Goal: Navigation & Orientation: Find specific page/section

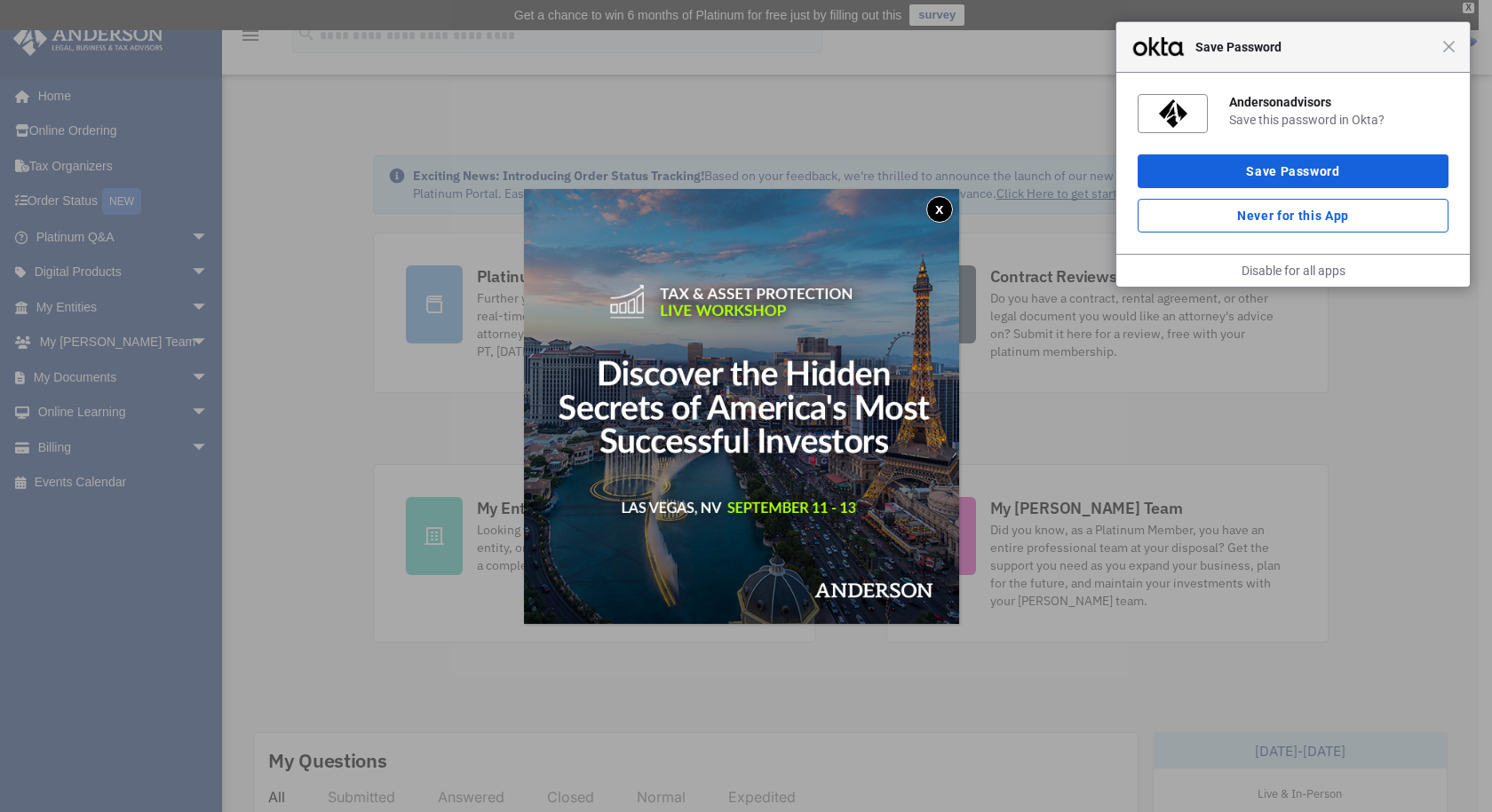
click at [1459, 59] on div "Close Save Password" at bounding box center [1293, 47] width 353 height 51
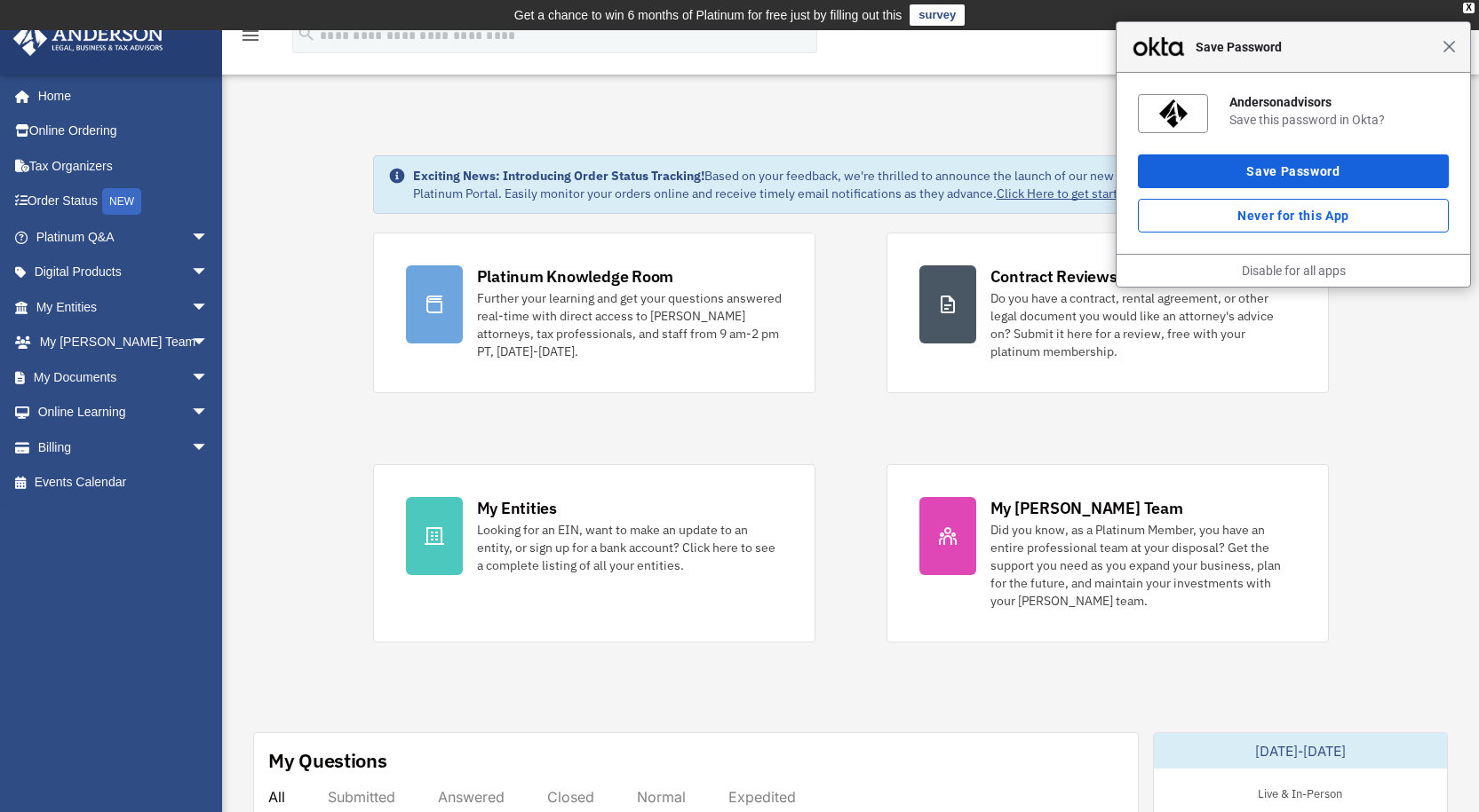
click at [1446, 52] on span "Close" at bounding box center [1449, 46] width 13 height 13
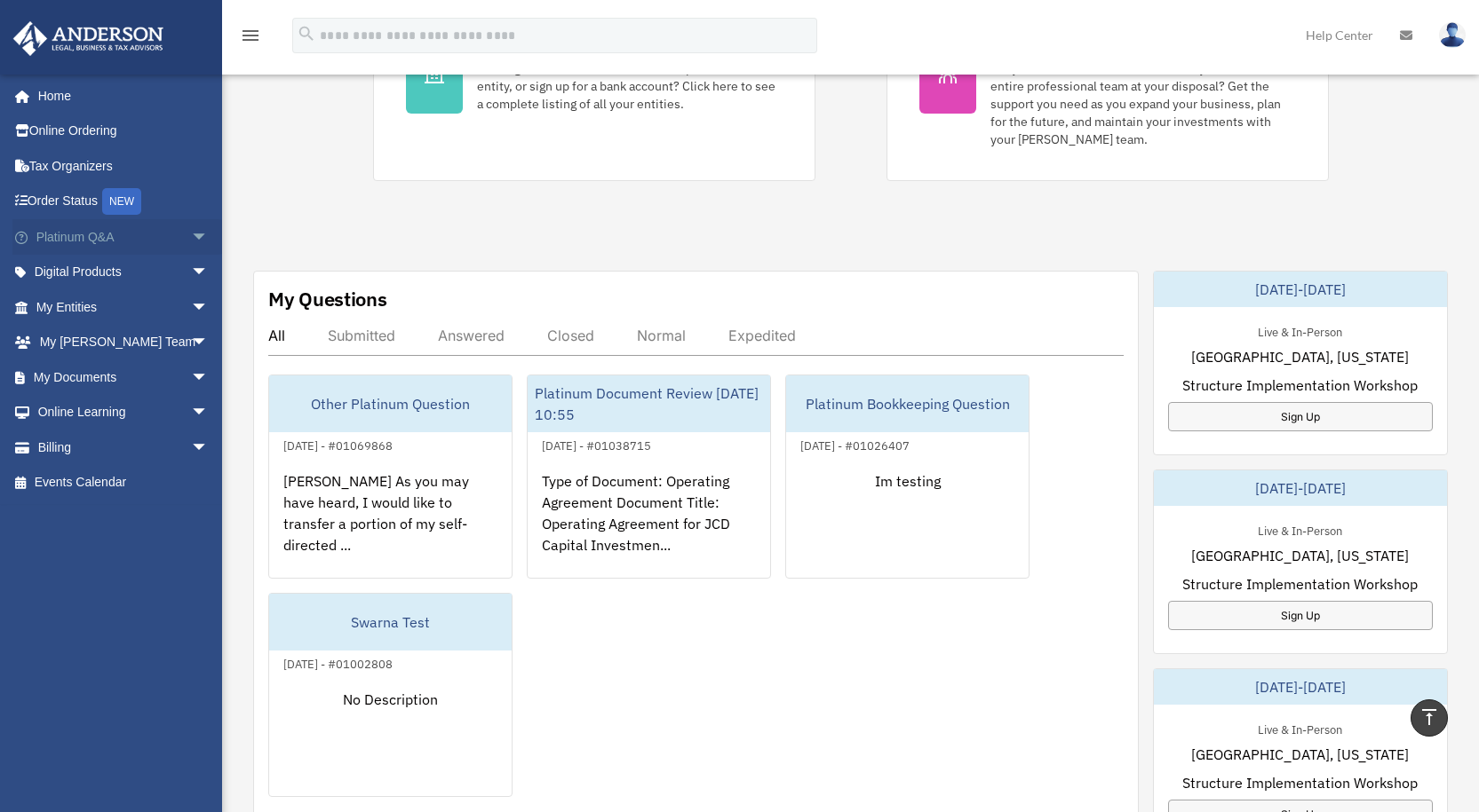
scroll to position [294, 0]
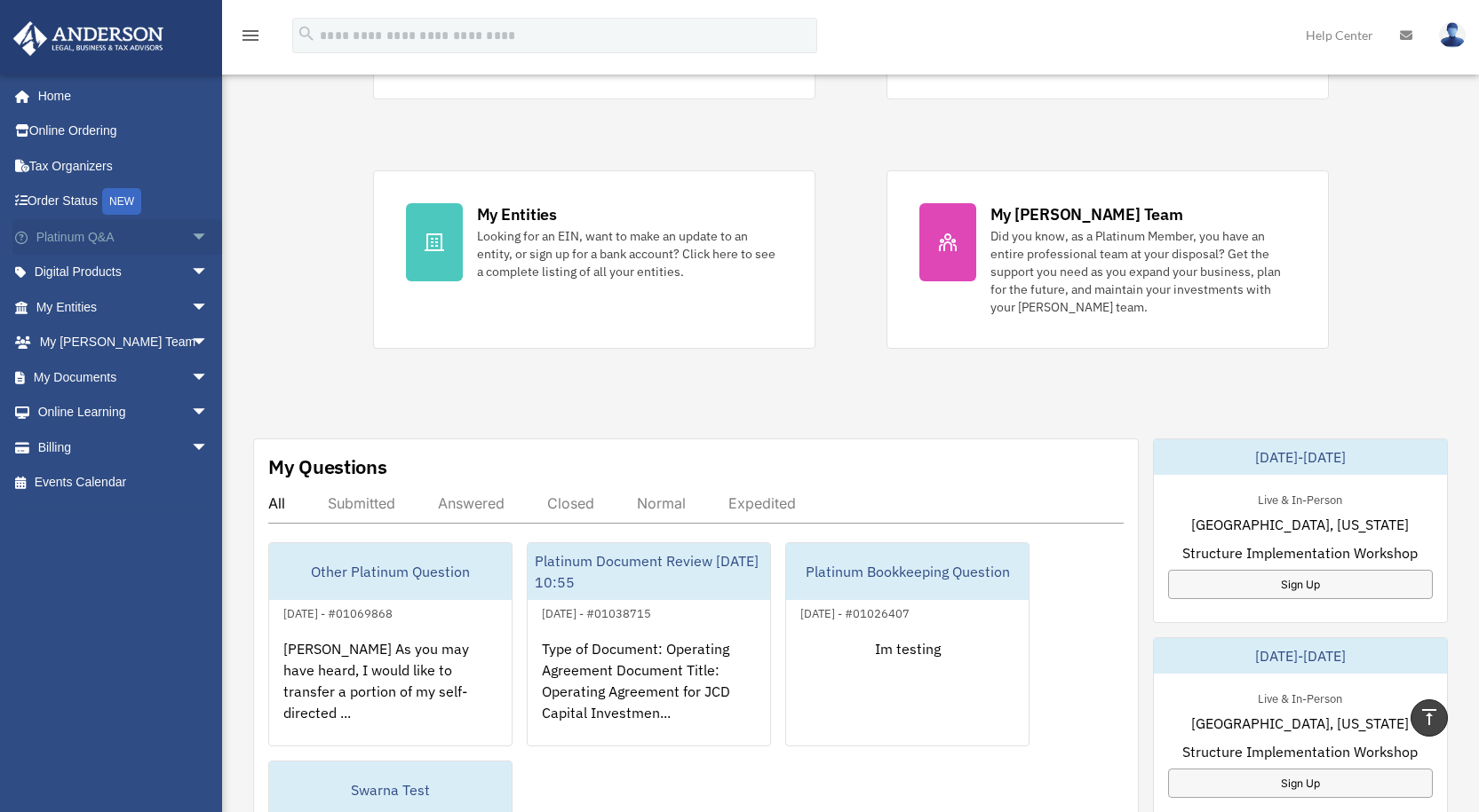
click at [191, 228] on span "arrow_drop_down" at bounding box center [209, 237] width 36 height 37
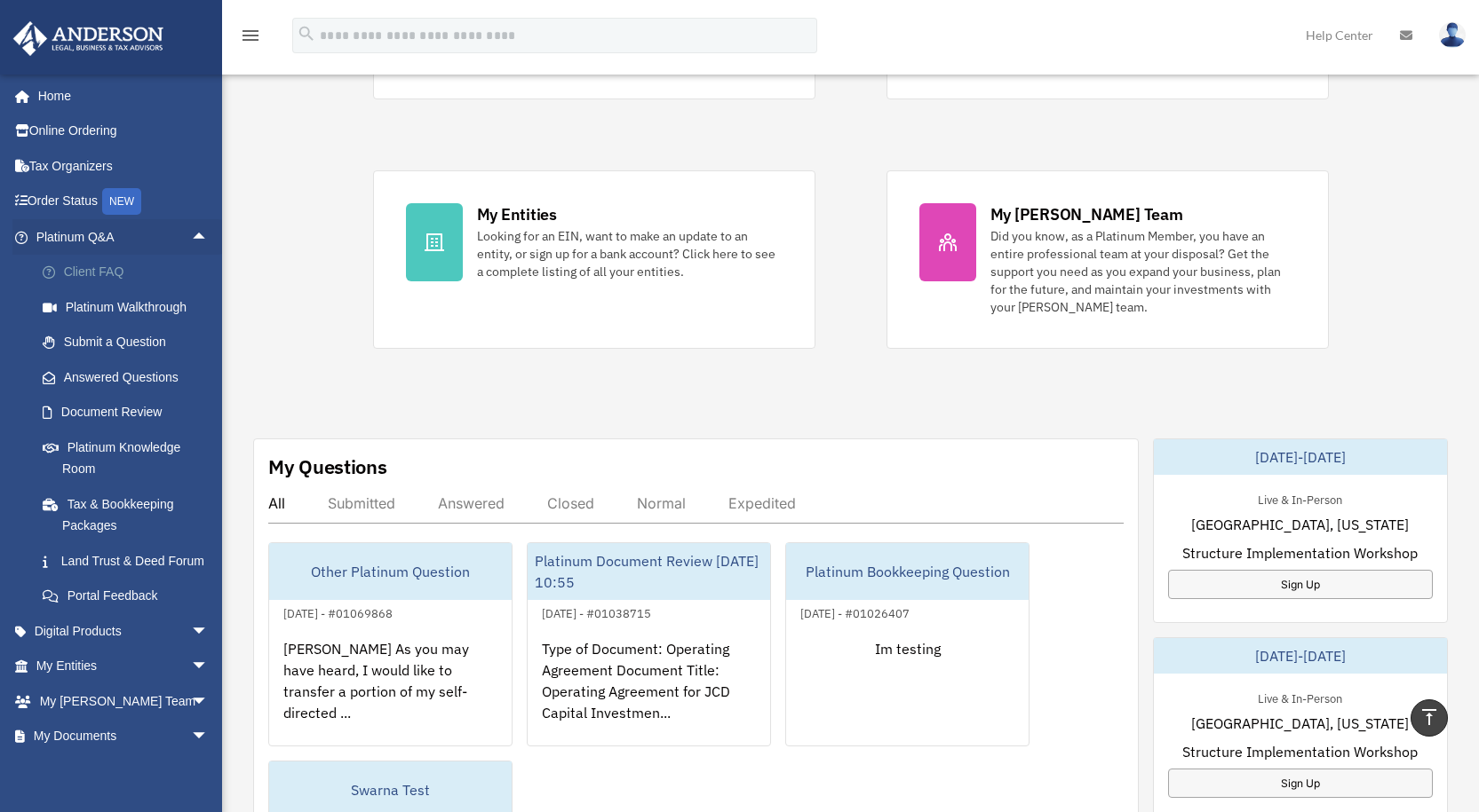
click at [139, 266] on link "Client FAQ" at bounding box center [130, 273] width 210 height 36
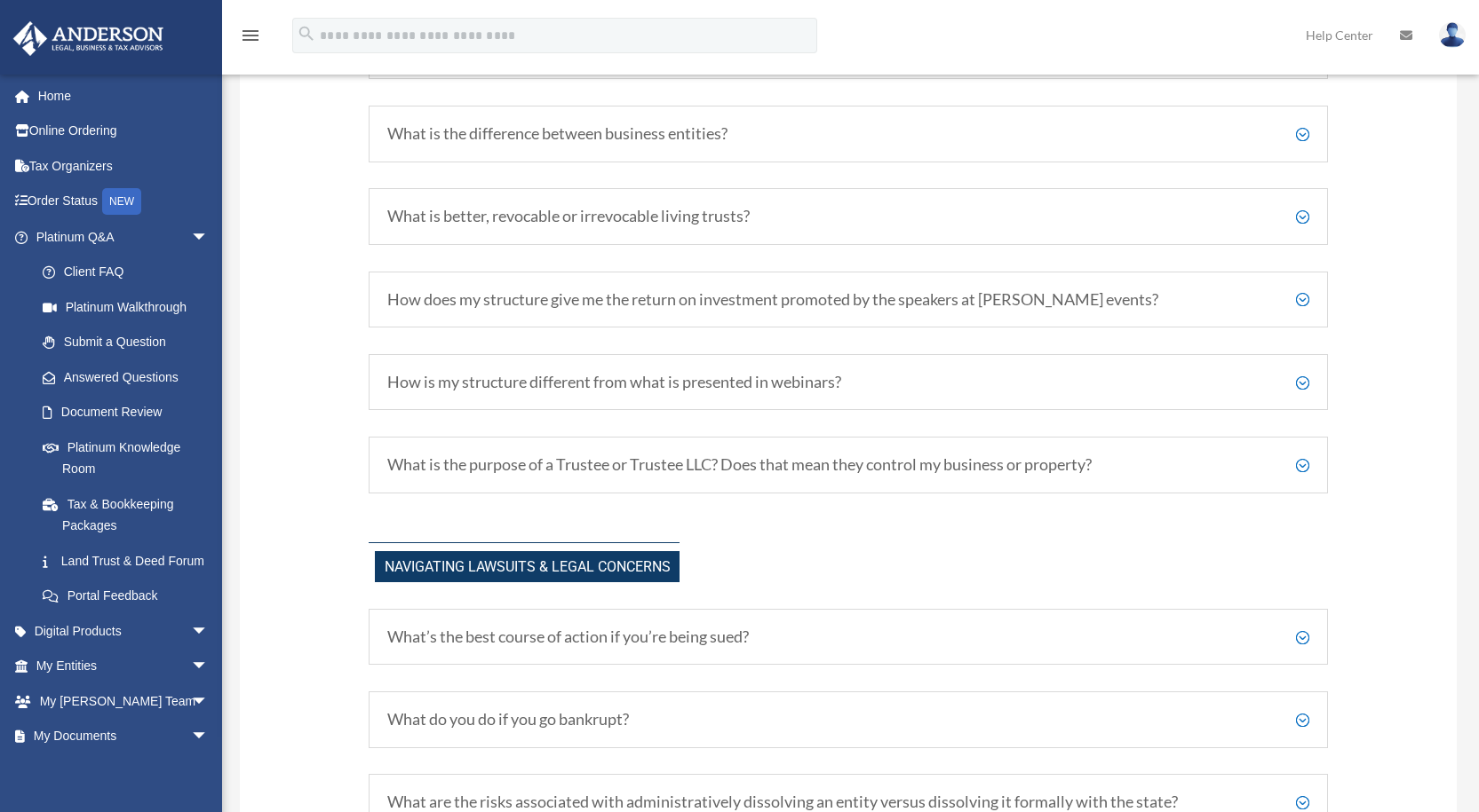
scroll to position [1273, 0]
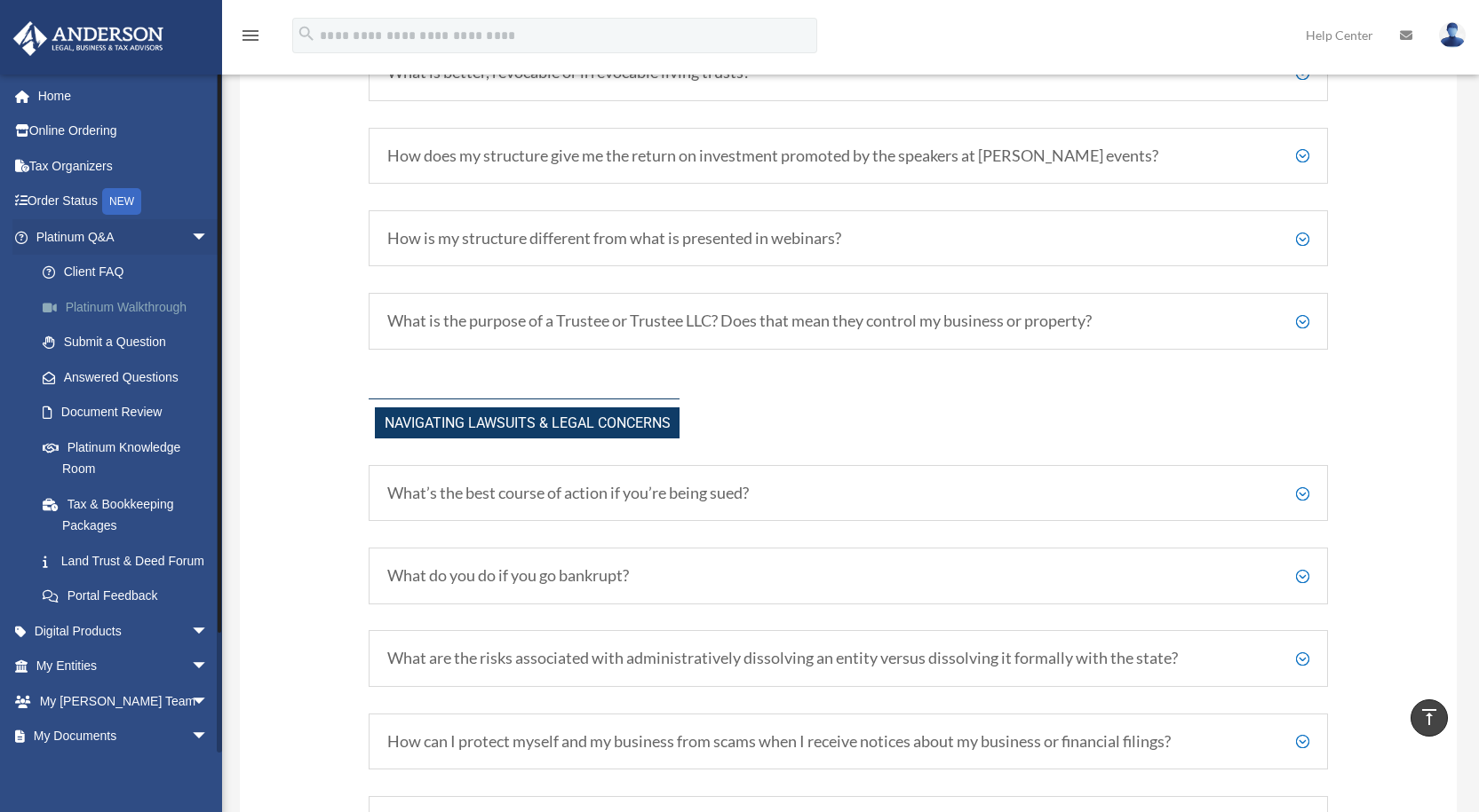
click at [120, 312] on link "Platinum Walkthrough" at bounding box center [130, 308] width 210 height 36
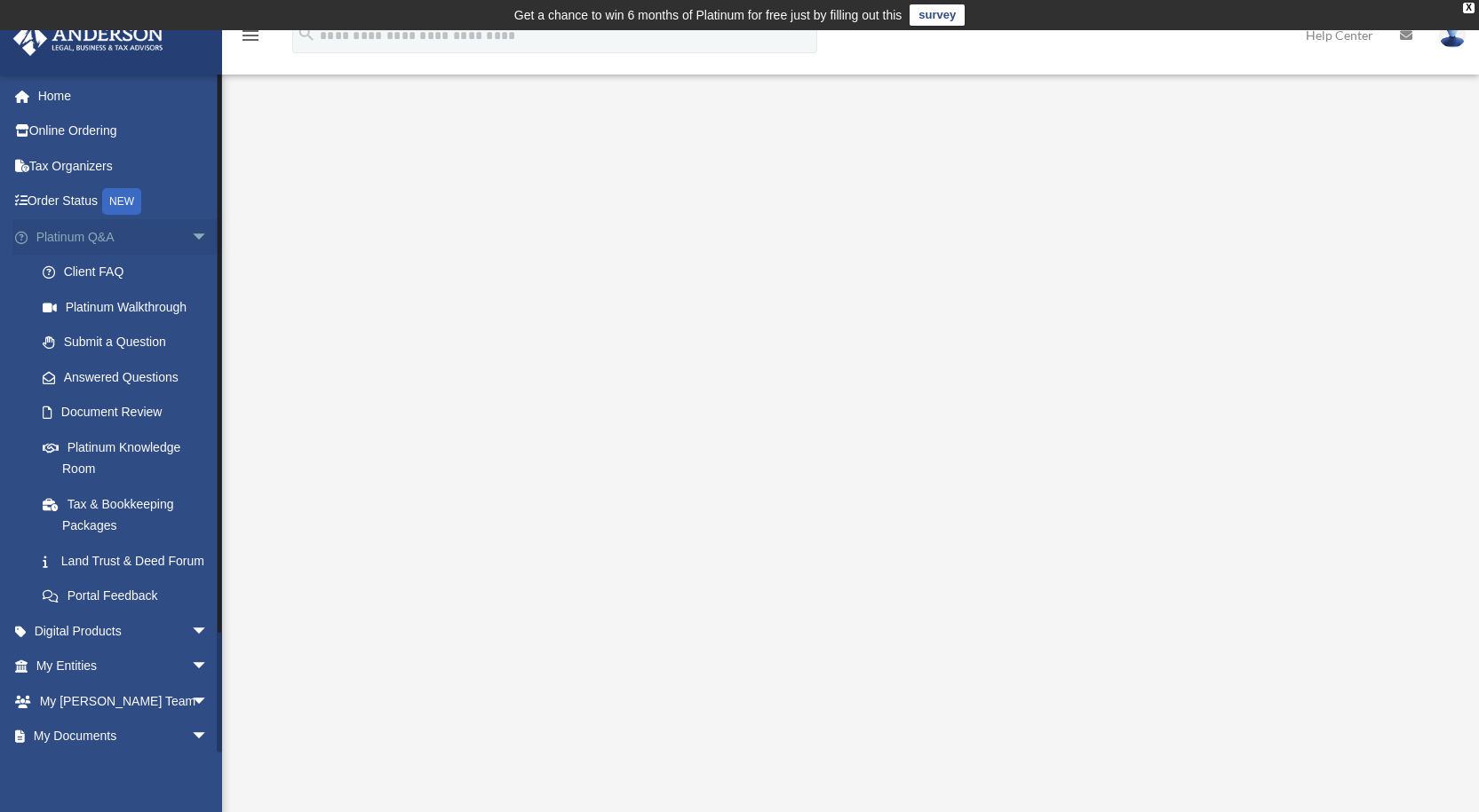
click at [191, 235] on span "arrow_drop_down" at bounding box center [209, 237] width 36 height 37
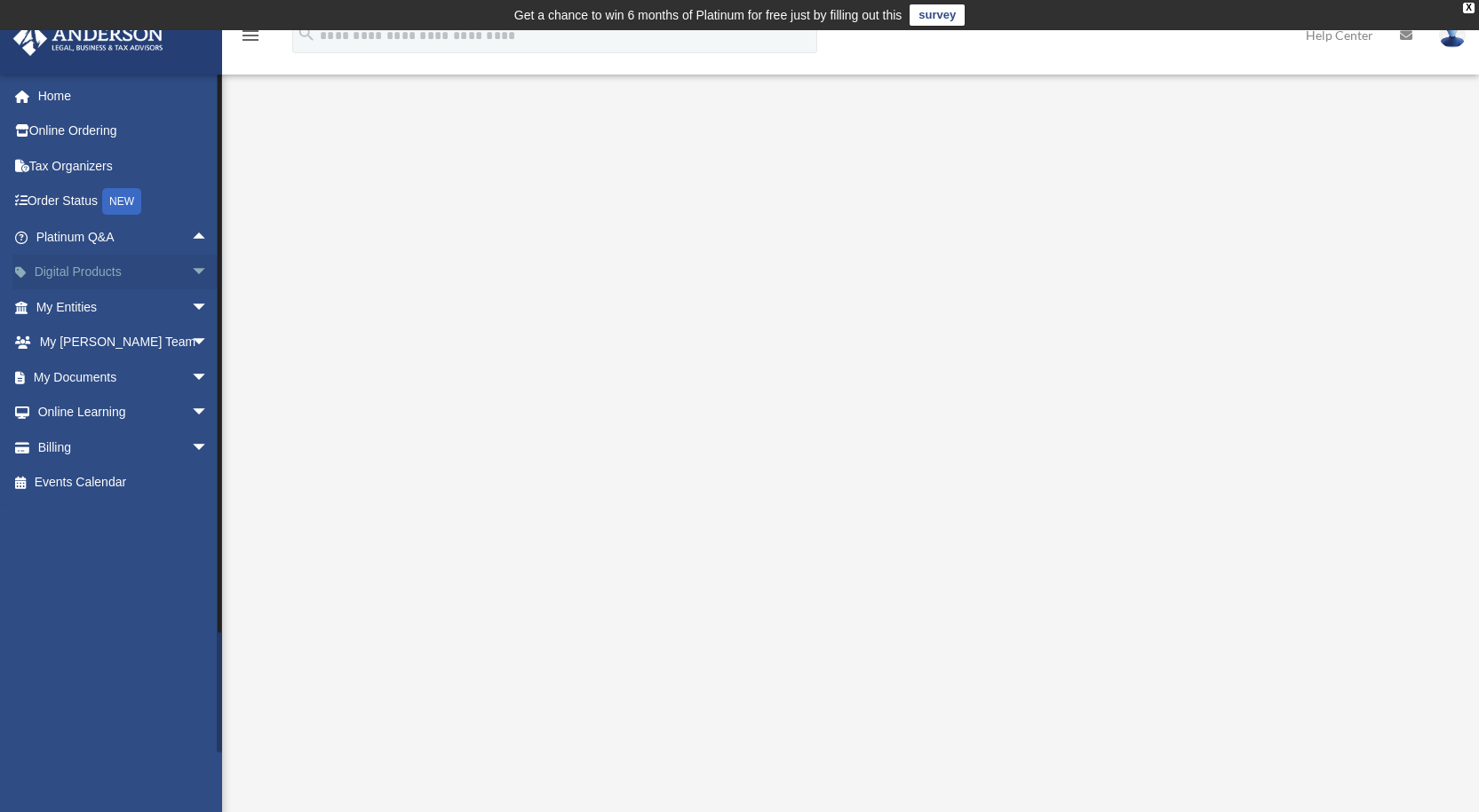
click at [191, 266] on span "arrow_drop_down" at bounding box center [209, 273] width 36 height 37
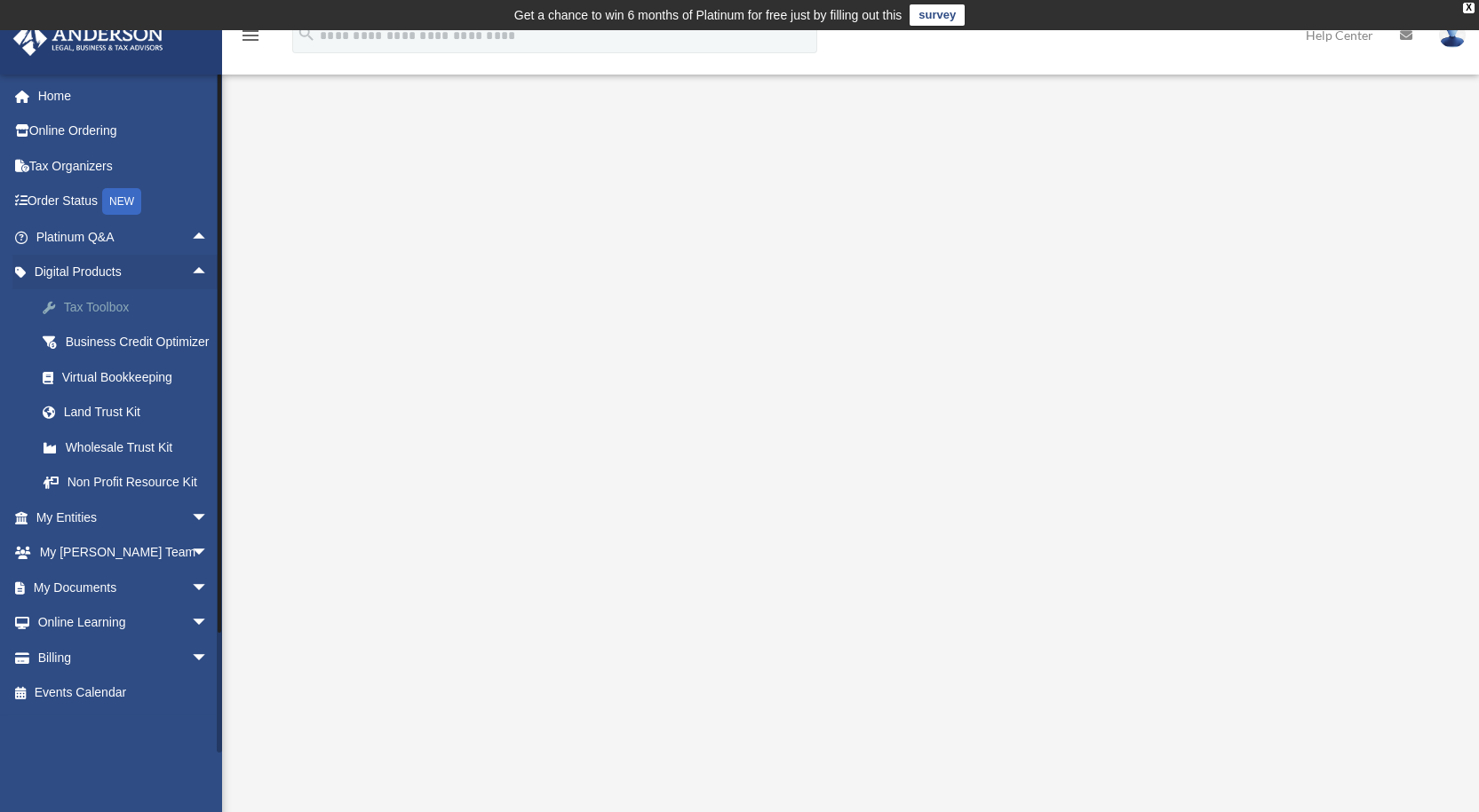
click at [155, 308] on div "Tax Toolbox" at bounding box center [137, 308] width 151 height 22
click at [248, 43] on icon "menu" at bounding box center [251, 36] width 21 height 21
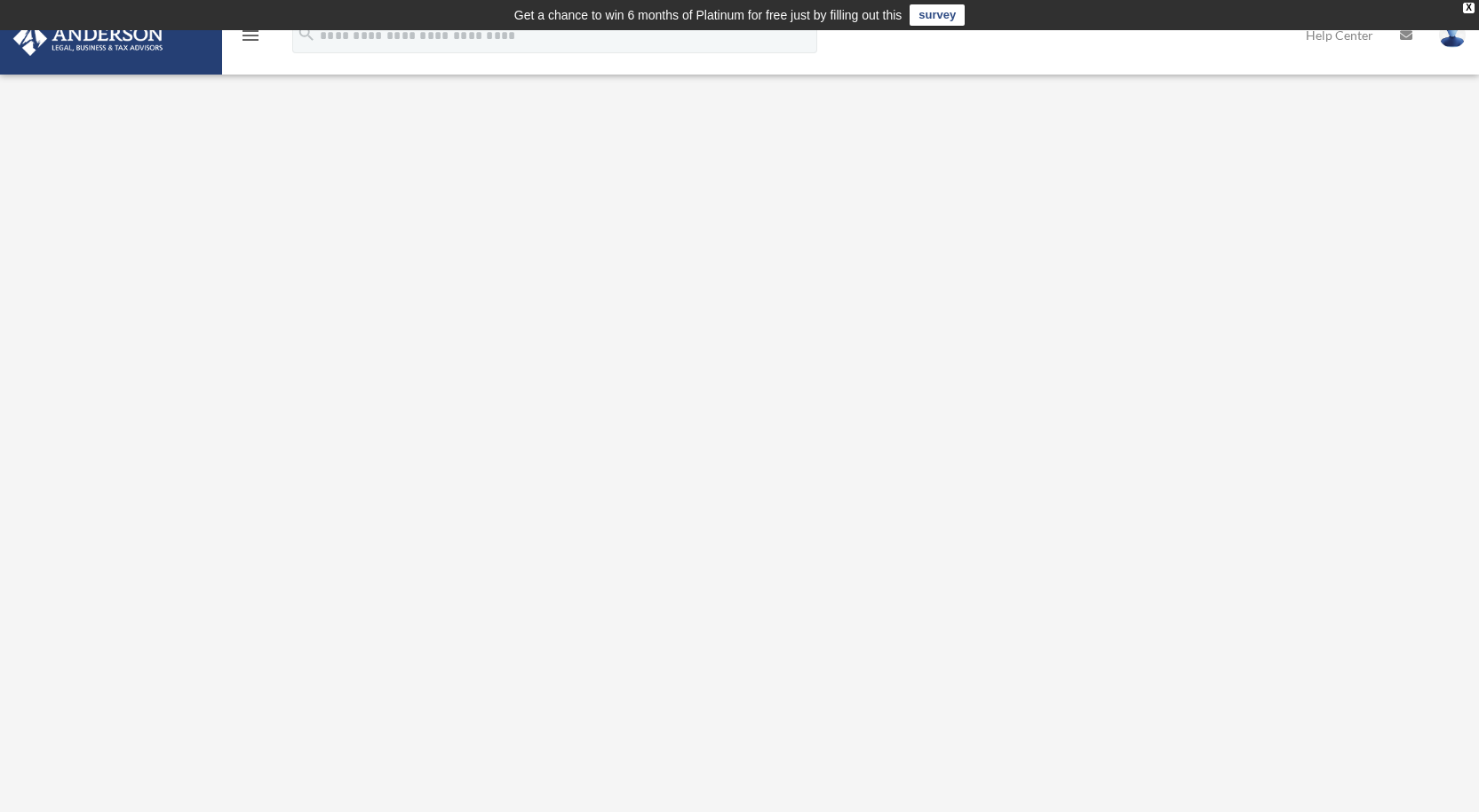
click at [248, 43] on icon "menu" at bounding box center [251, 36] width 21 height 21
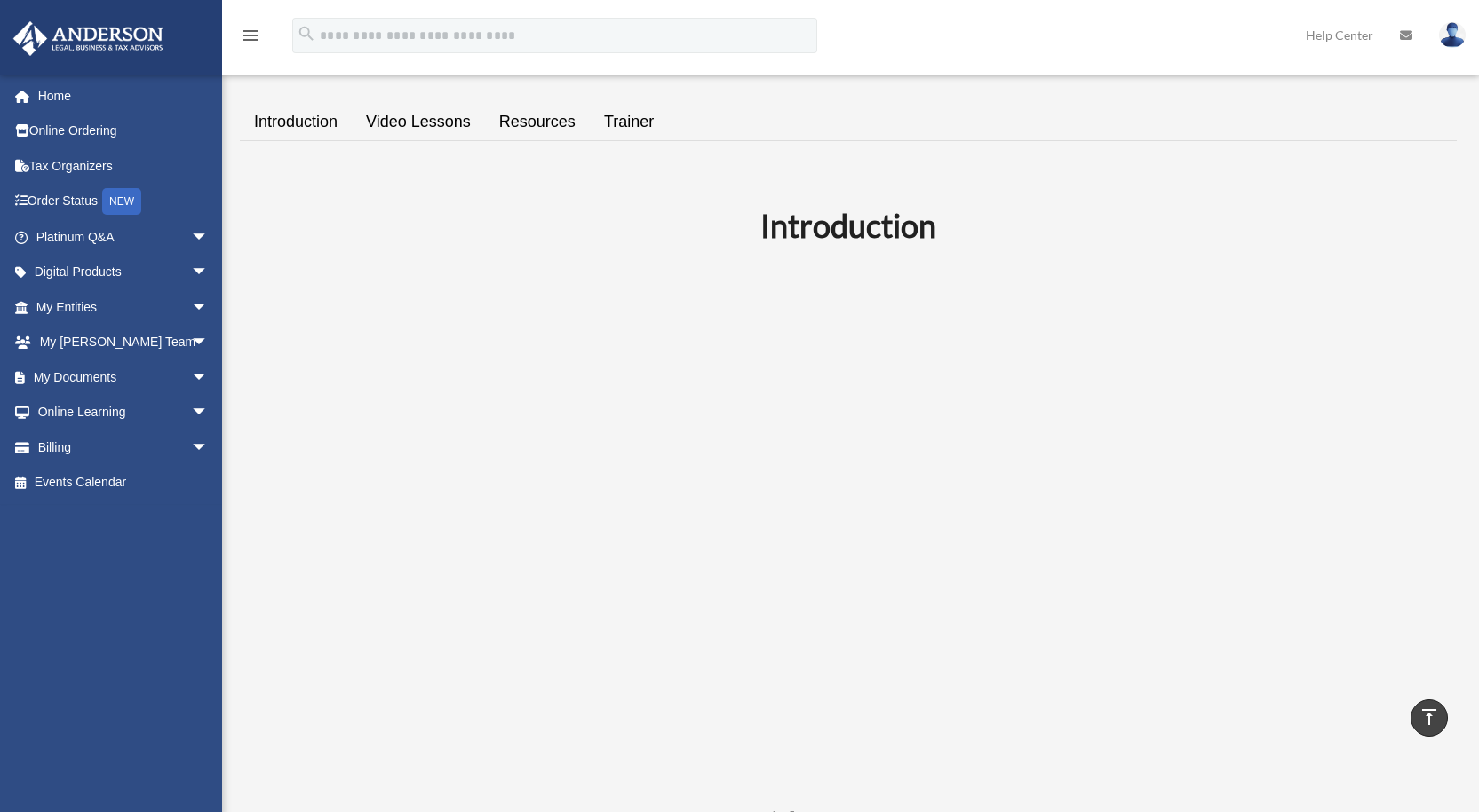
scroll to position [182, 0]
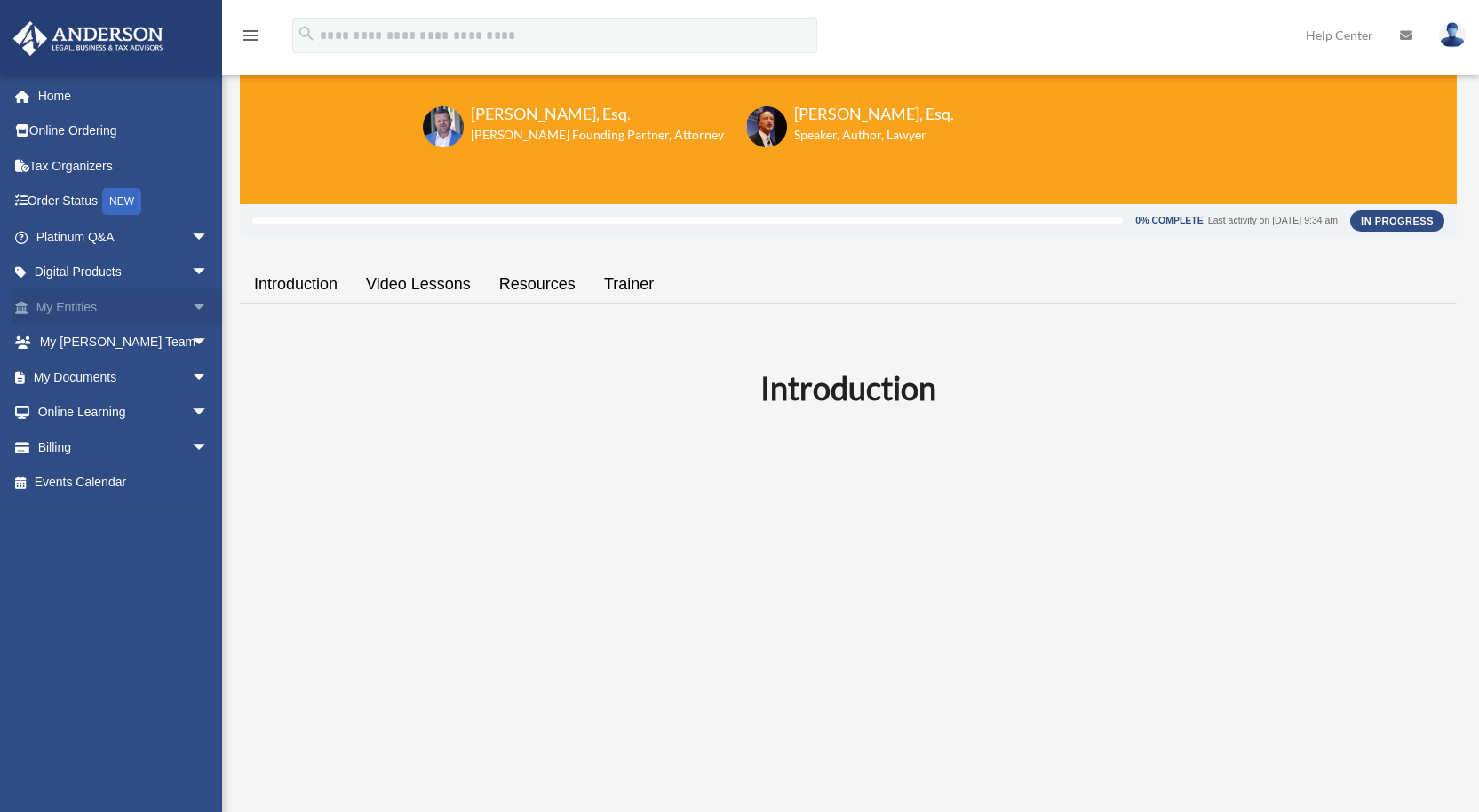
click at [191, 311] on span "arrow_drop_down" at bounding box center [209, 308] width 36 height 37
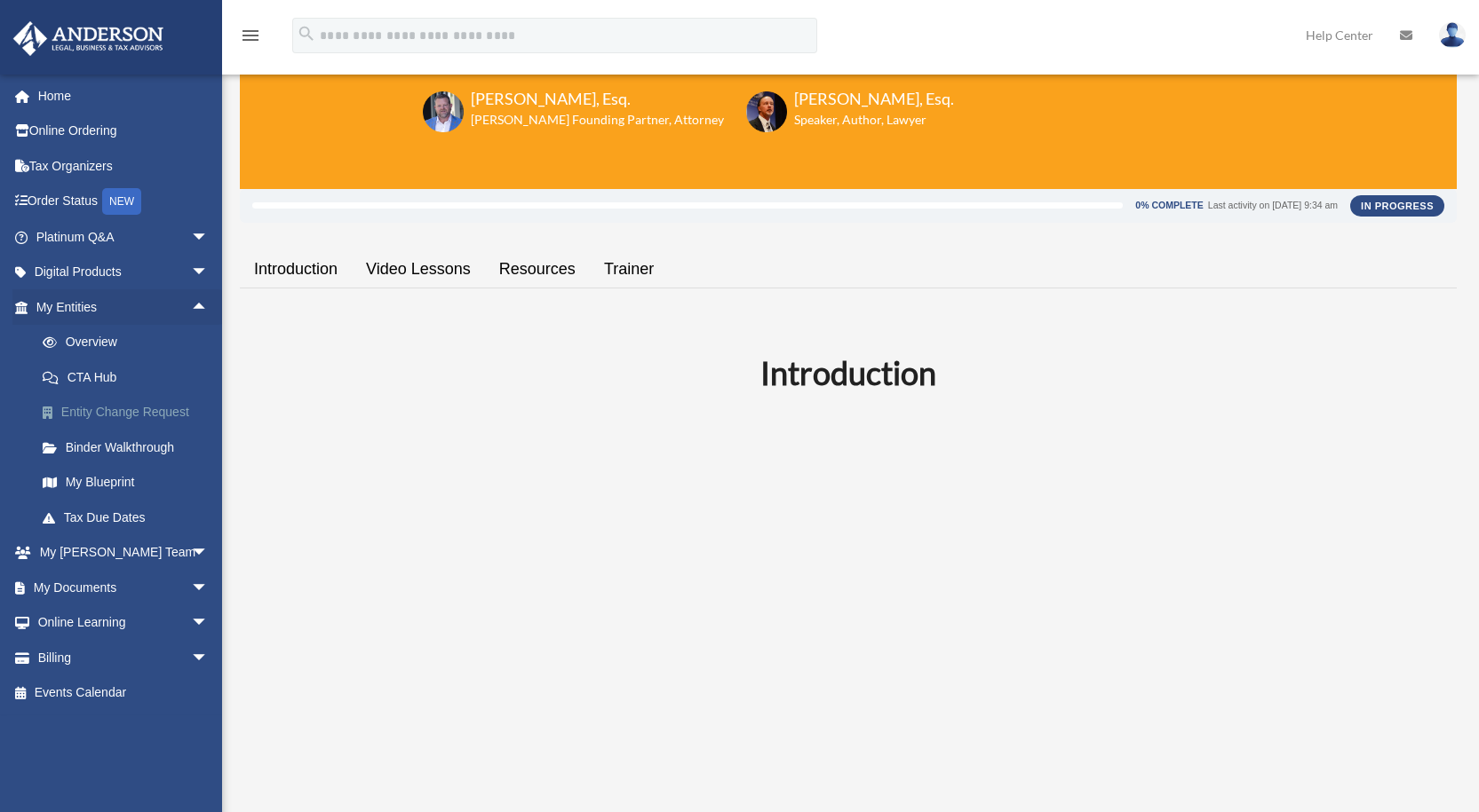
scroll to position [359, 0]
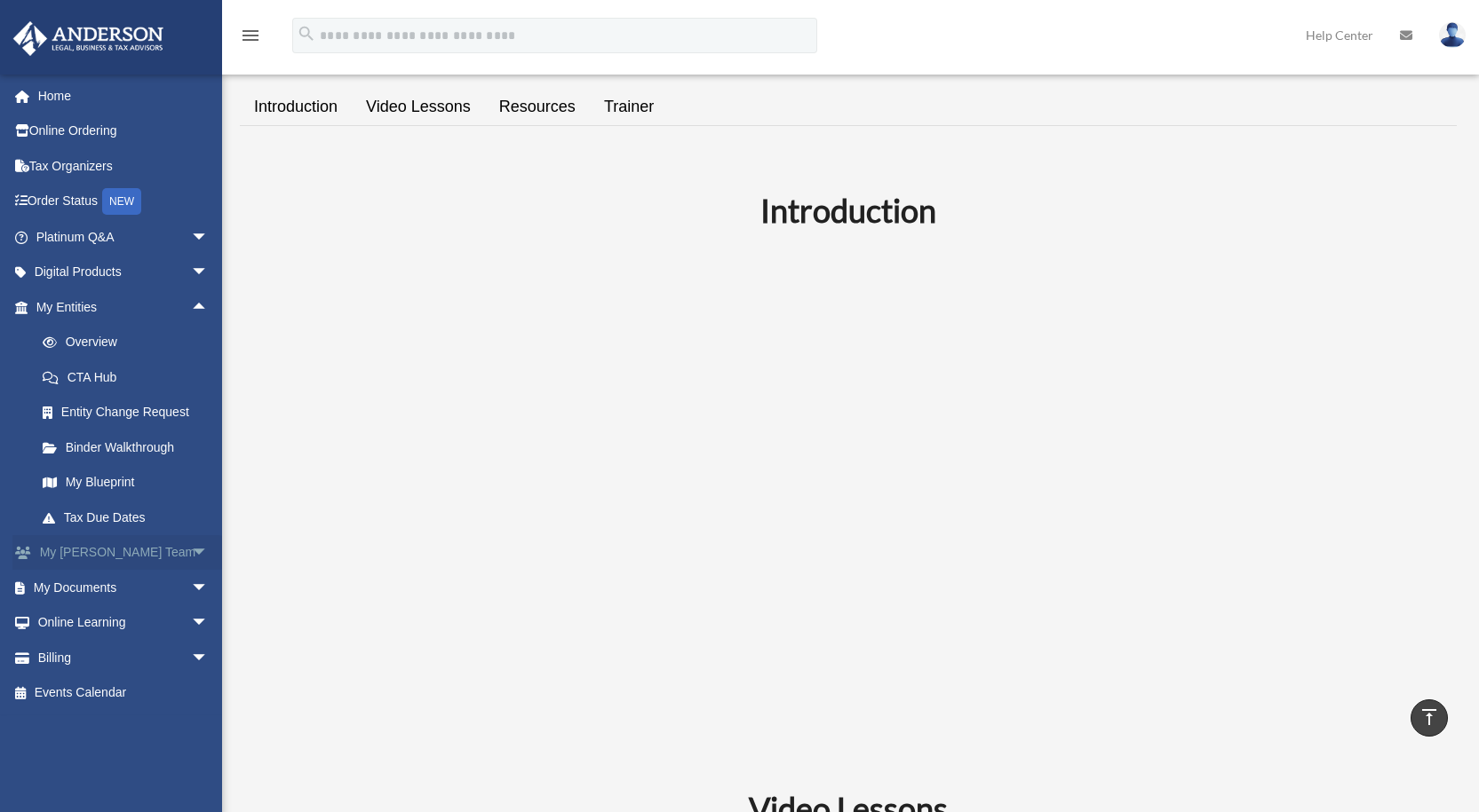
click at [95, 558] on link "My [PERSON_NAME] Team arrow_drop_down" at bounding box center [124, 554] width 223 height 36
click at [191, 556] on span "arrow_drop_down" at bounding box center [209, 554] width 36 height 37
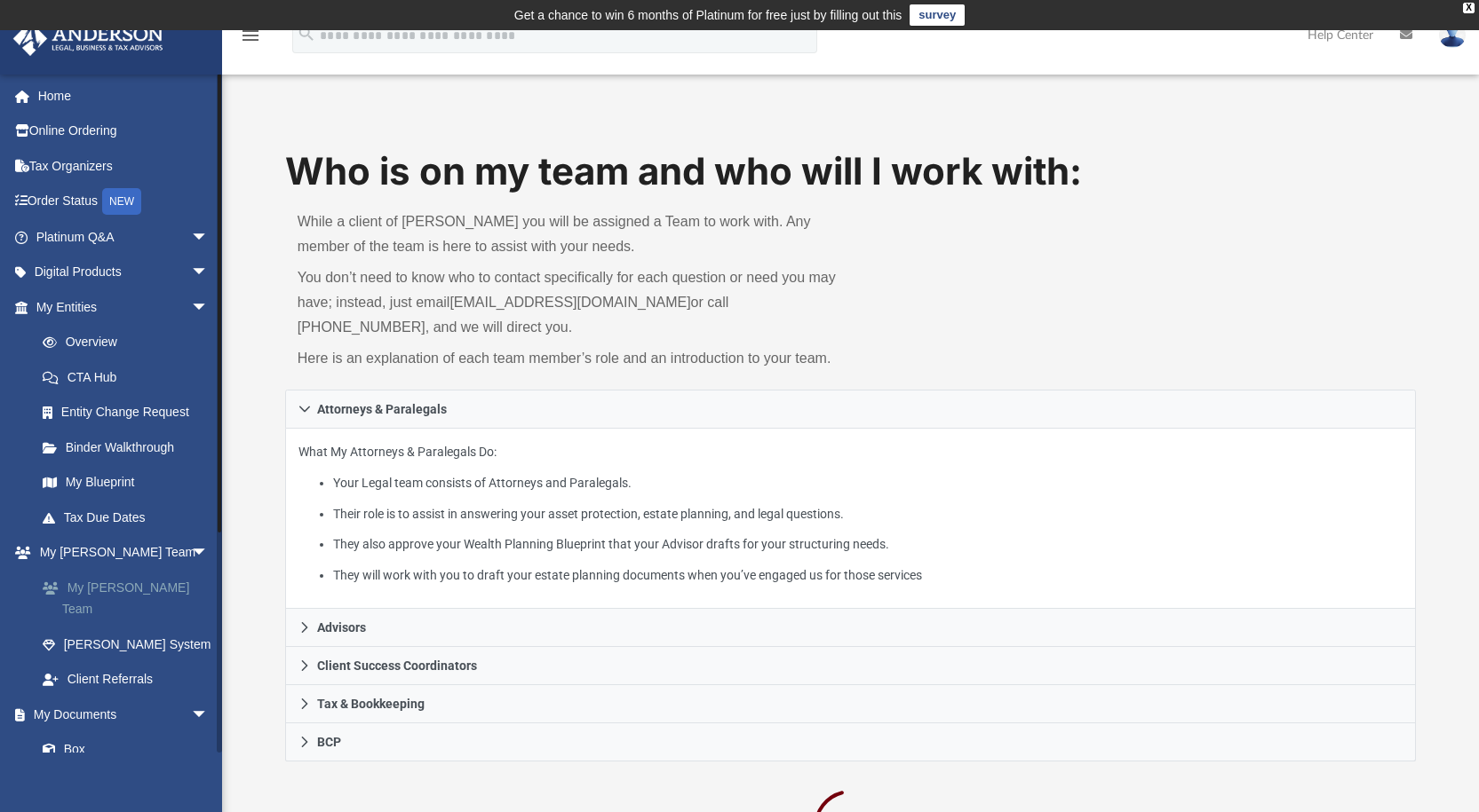
click at [114, 589] on link "My [PERSON_NAME] Team" at bounding box center [130, 598] width 210 height 57
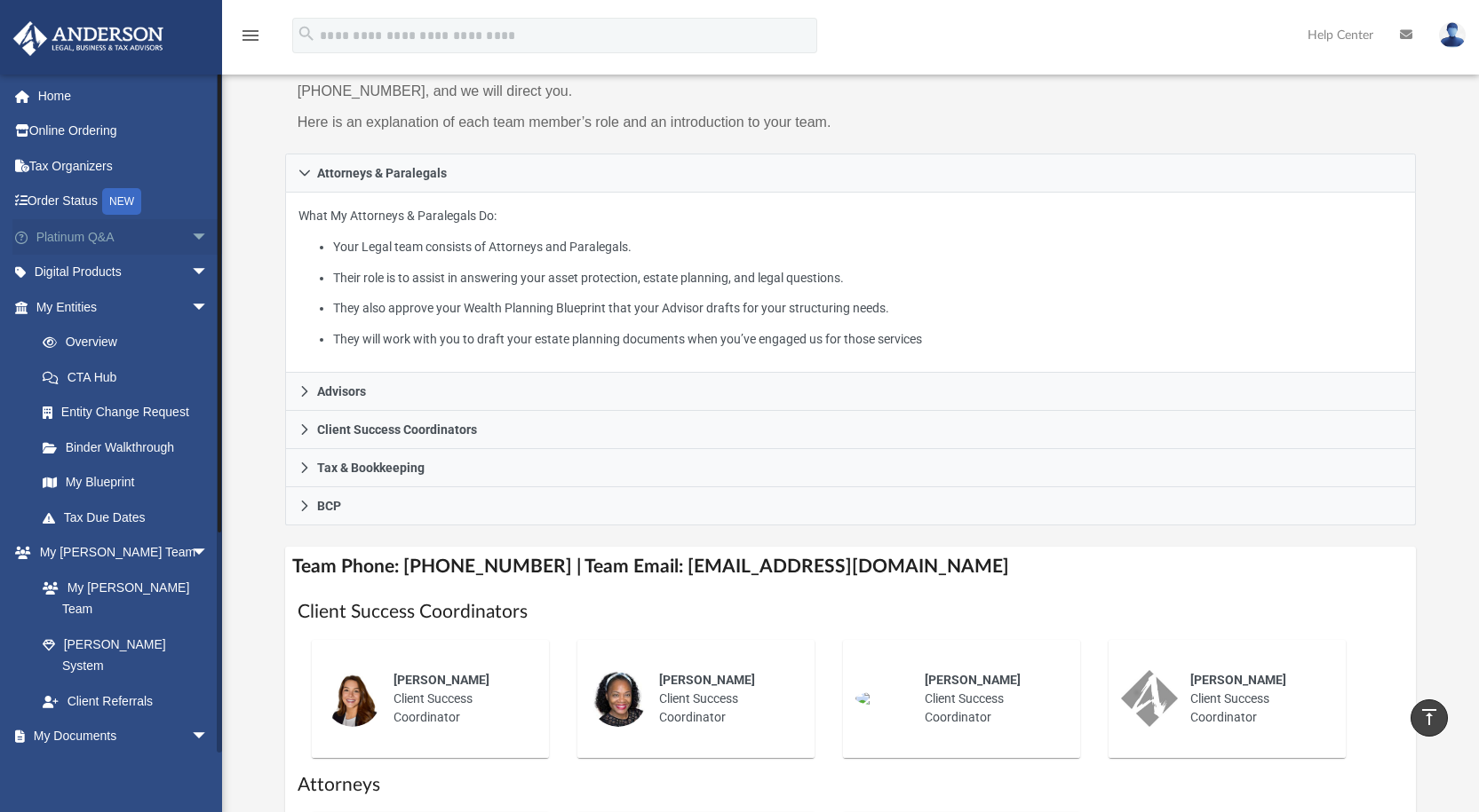
scroll to position [89, 0]
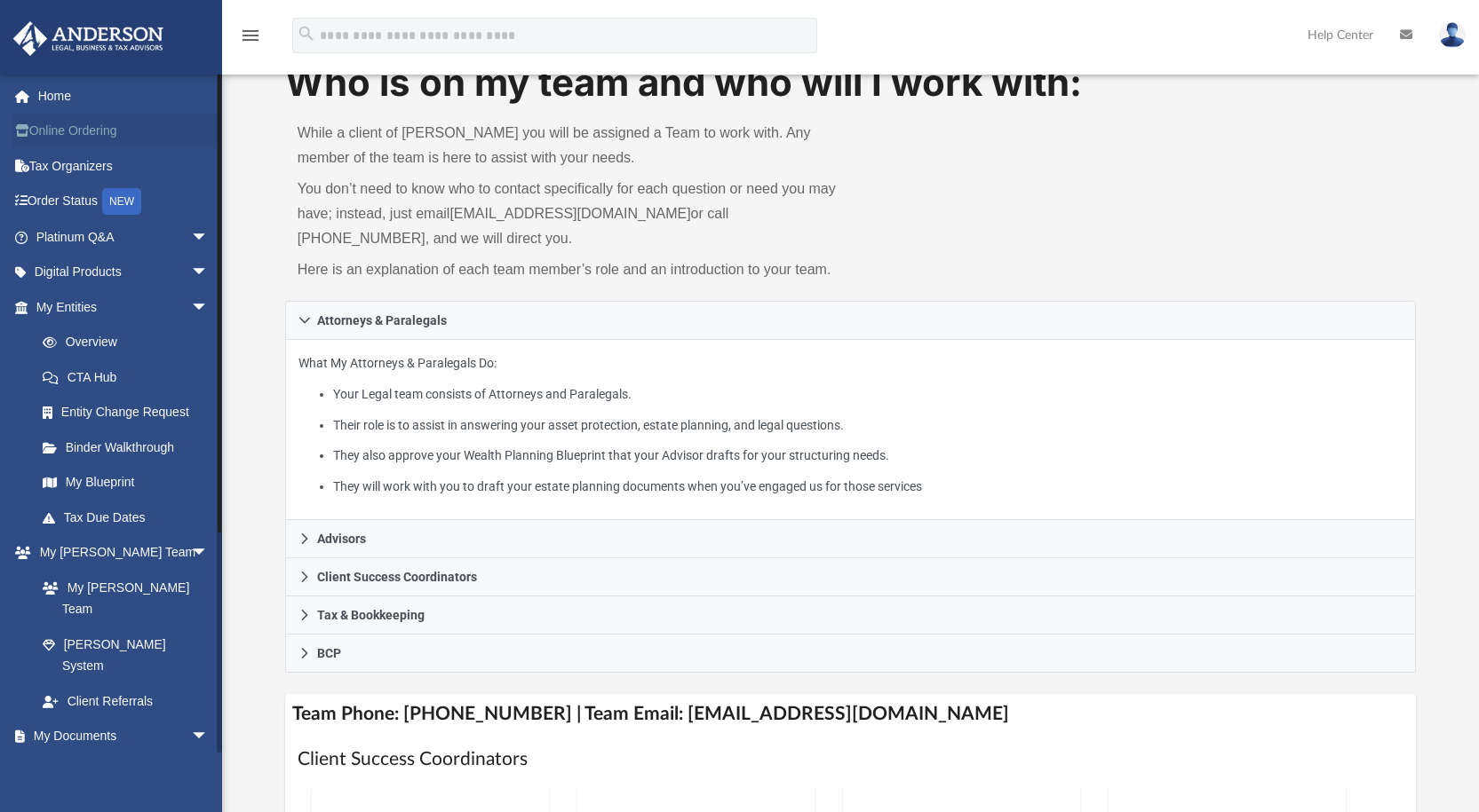
click at [59, 128] on link "Online Ordering" at bounding box center [124, 132] width 223 height 36
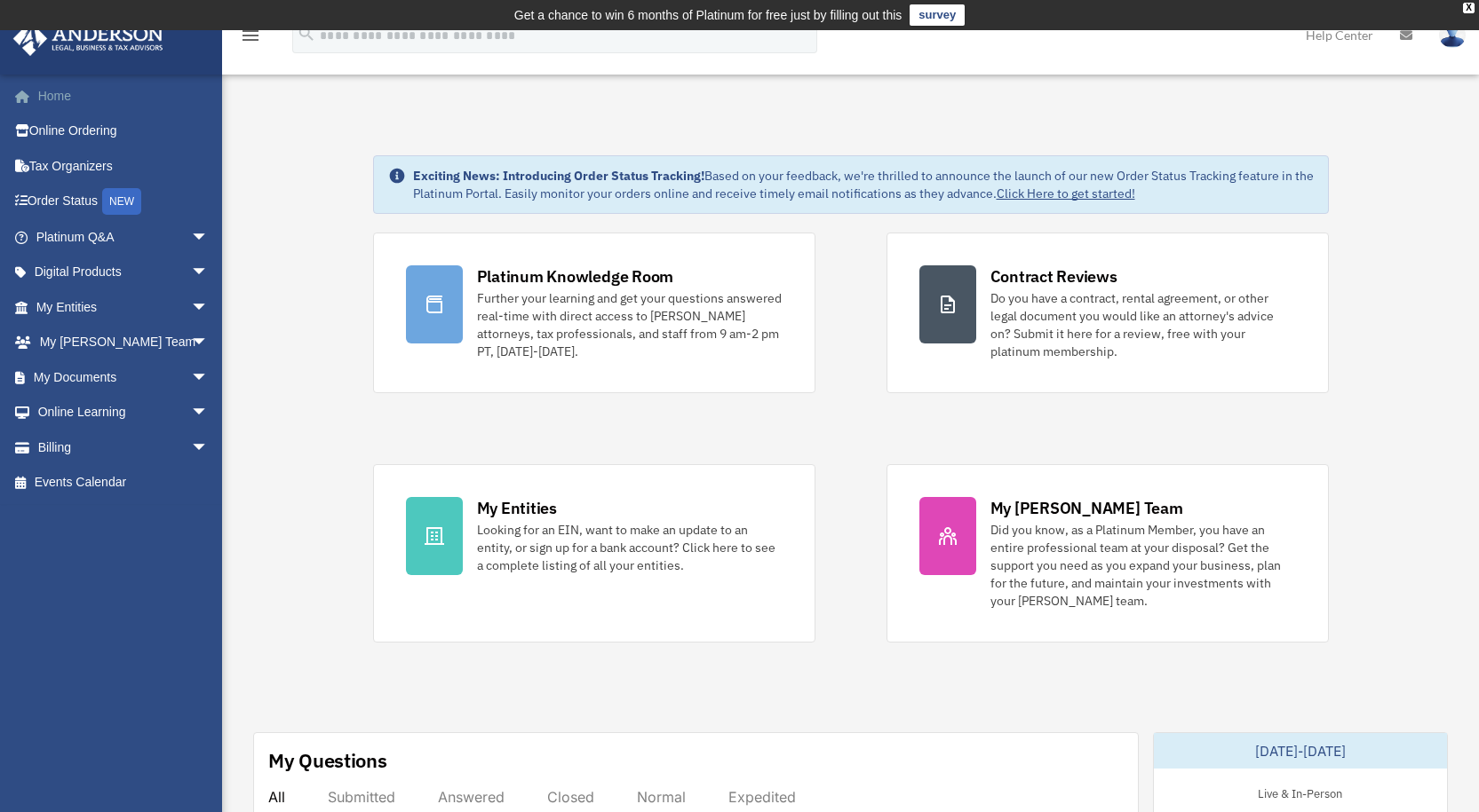
click at [58, 95] on link "Home" at bounding box center [124, 96] width 223 height 36
click at [132, 136] on link "Online Ordering" at bounding box center [124, 132] width 223 height 36
